Goal: Task Accomplishment & Management: Manage account settings

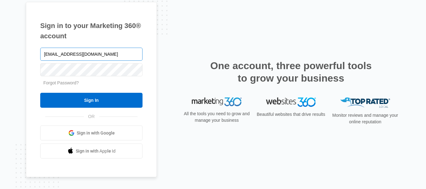
type input "[EMAIL_ADDRESS][DOMAIN_NAME]"
click at [40, 93] on input "Sign In" at bounding box center [91, 100] width 102 height 15
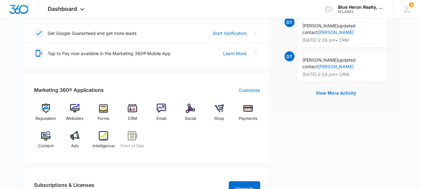
scroll to position [191, 0]
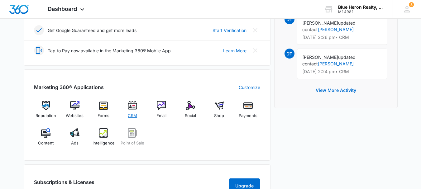
click at [134, 107] on img at bounding box center [132, 105] width 9 height 9
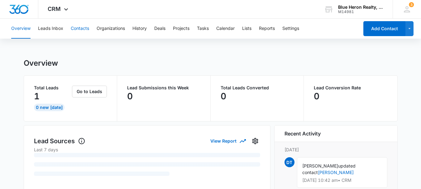
click at [83, 31] on button "Contacts" at bounding box center [80, 29] width 18 height 20
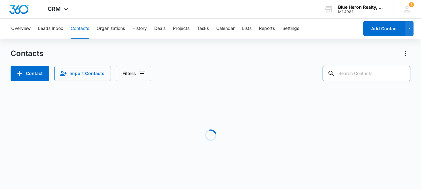
click at [360, 74] on input "text" at bounding box center [367, 73] width 88 height 15
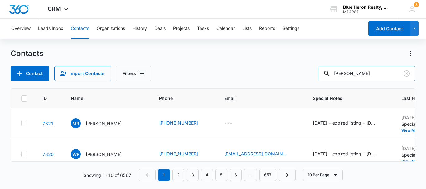
type input "barbara davis"
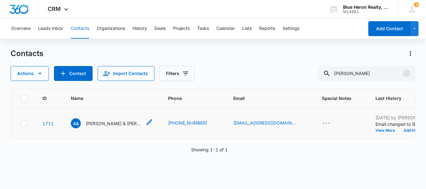
click at [114, 127] on p "Allen & Barbara Davis" at bounding box center [114, 123] width 56 height 7
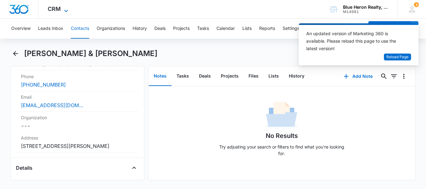
scroll to position [150, 0]
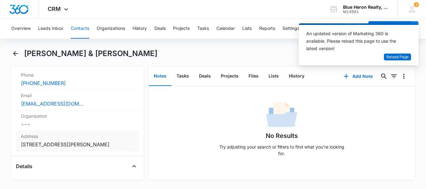
click at [104, 141] on dd "Cancel Save Changes 9120 Belvoir Woods Parkway #310 Fort Belvoir VA 22060" at bounding box center [77, 144] width 113 height 7
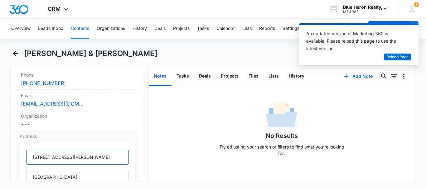
click at [103, 150] on input "9120 Belvoir Woods Parkway #310" at bounding box center [77, 157] width 103 height 15
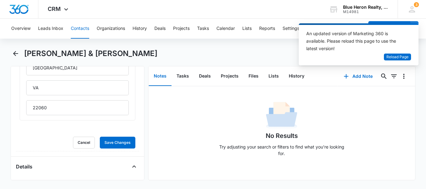
scroll to position [271, 0]
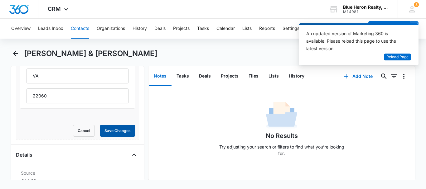
type input "9120 Belvoir Woods Parkway #3125"
click at [123, 125] on button "Save Changes" at bounding box center [118, 131] width 36 height 12
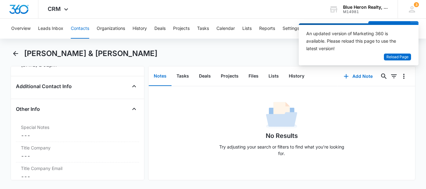
scroll to position [473, 0]
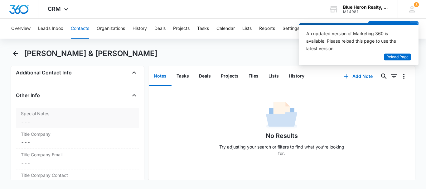
click at [41, 122] on dd "Cancel Save Changes ---" at bounding box center [77, 121] width 113 height 7
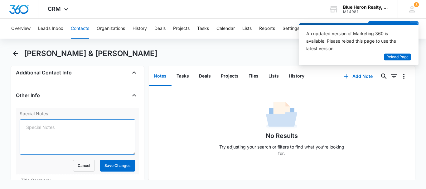
click at [41, 125] on textarea "Special Notes" at bounding box center [78, 137] width 116 height 36
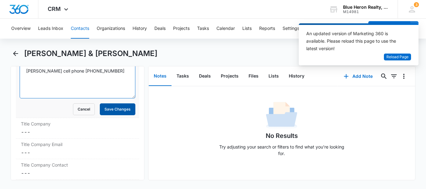
type textarea "Barbara cell phone 703-401-1655"
click at [118, 110] on button "Save Changes" at bounding box center [118, 109] width 36 height 12
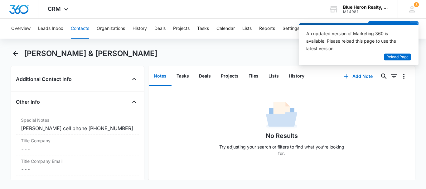
scroll to position [457, 0]
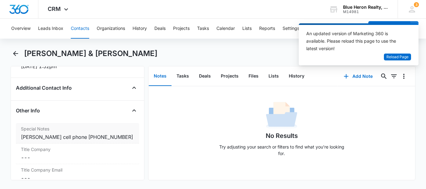
click at [130, 136] on div "Special Notes Cancel Save Changes Barbara cell phone 703-401-1655" at bounding box center [77, 133] width 123 height 21
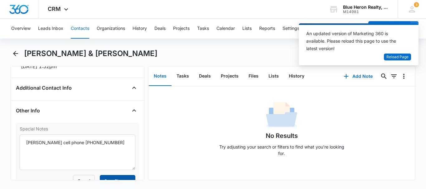
click at [124, 175] on button "Save Changes" at bounding box center [118, 181] width 36 height 12
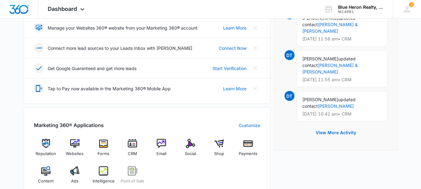
scroll to position [156, 0]
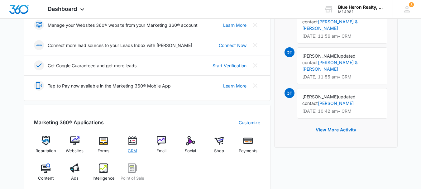
click at [136, 148] on span "CRM" at bounding box center [132, 151] width 9 height 6
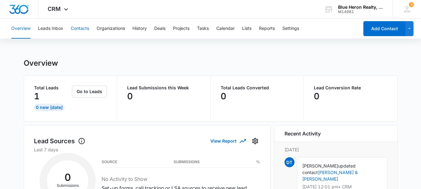
click at [84, 27] on button "Contacts" at bounding box center [80, 29] width 18 height 20
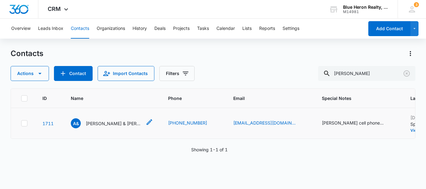
click at [112, 127] on p "Allen & Barbara Davis" at bounding box center [114, 123] width 56 height 7
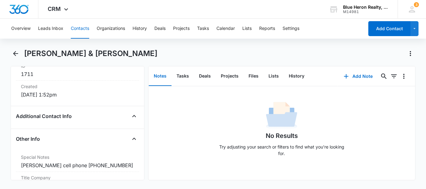
scroll to position [462, 0]
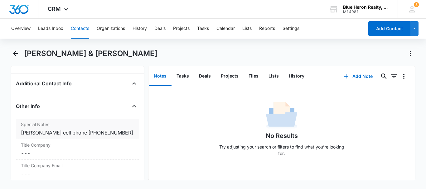
click at [127, 133] on div "Barbara cell phone 703-401-1655" at bounding box center [77, 132] width 113 height 7
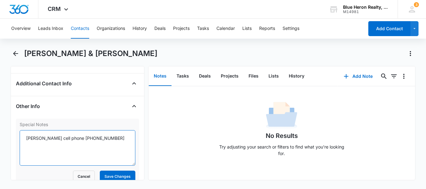
click at [126, 133] on textarea "Barbara cell phone 703-401-1655" at bounding box center [78, 148] width 116 height 36
type textarea "Barbara cell phone 703-401-1655 Monty Gillet 571-224-5251"
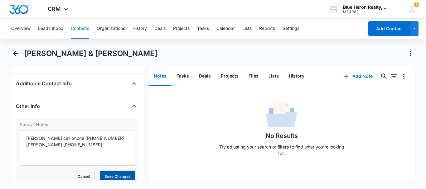
click at [116, 174] on button "Save Changes" at bounding box center [118, 177] width 36 height 12
